Goal: Task Accomplishment & Management: Use online tool/utility

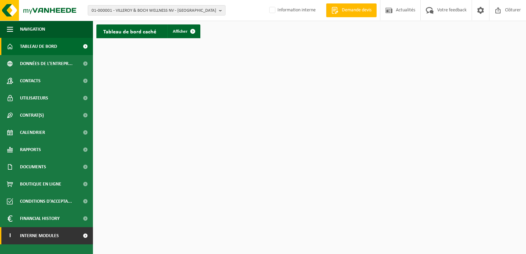
click at [29, 238] on span "Interne modules" at bounding box center [39, 235] width 39 height 17
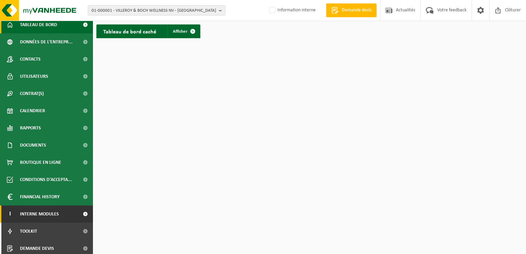
scroll to position [42, 0]
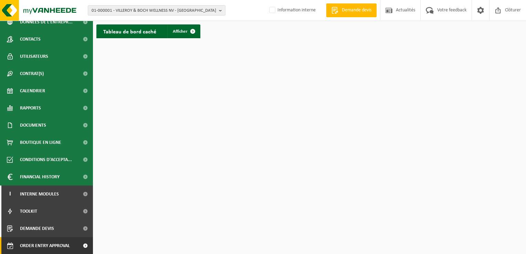
click at [44, 244] on span "Order entry approval" at bounding box center [45, 245] width 50 height 17
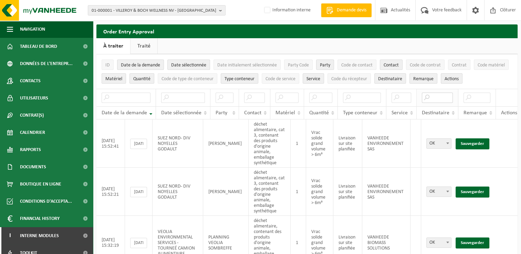
click at [433, 98] on input "text" at bounding box center [437, 98] width 31 height 10
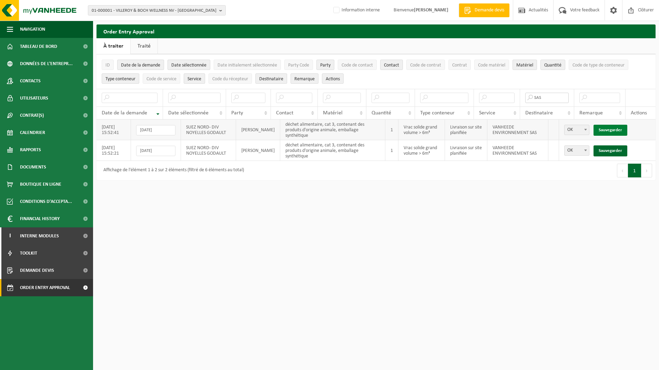
type input "SAS"
click at [521, 126] on link "Sauvegarder" at bounding box center [610, 130] width 34 height 11
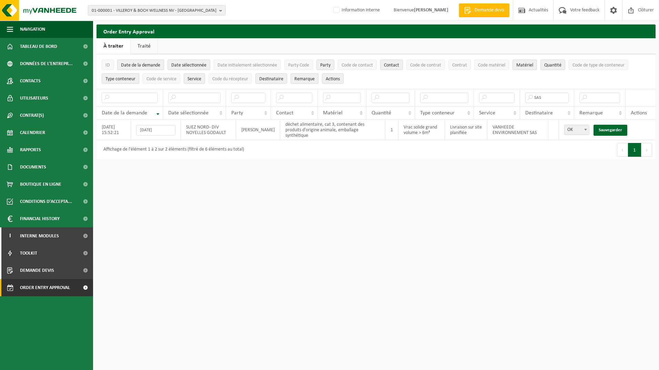
click at [521, 126] on link "Sauvegarder" at bounding box center [610, 130] width 34 height 11
